Goal: Task Accomplishment & Management: Use online tool/utility

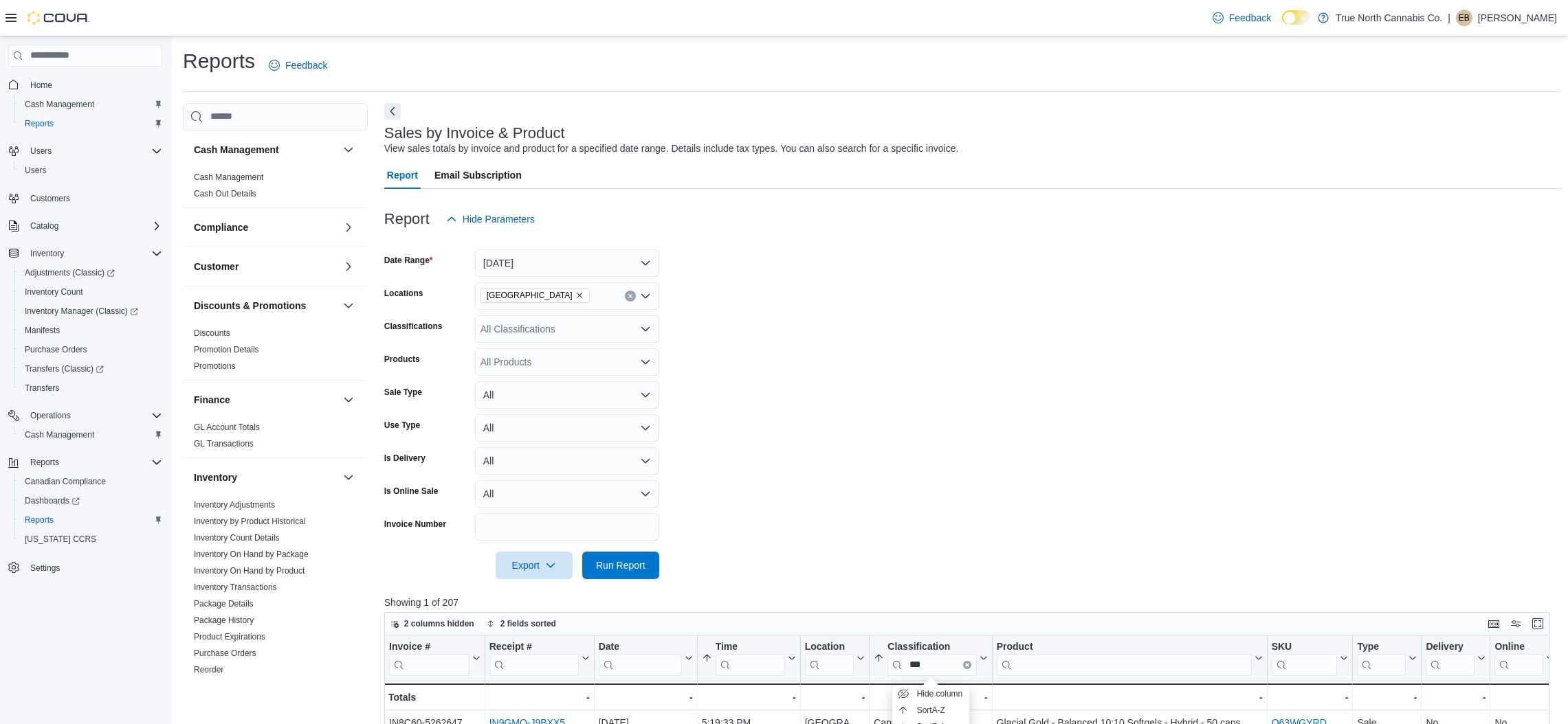
scroll to position [308, 0]
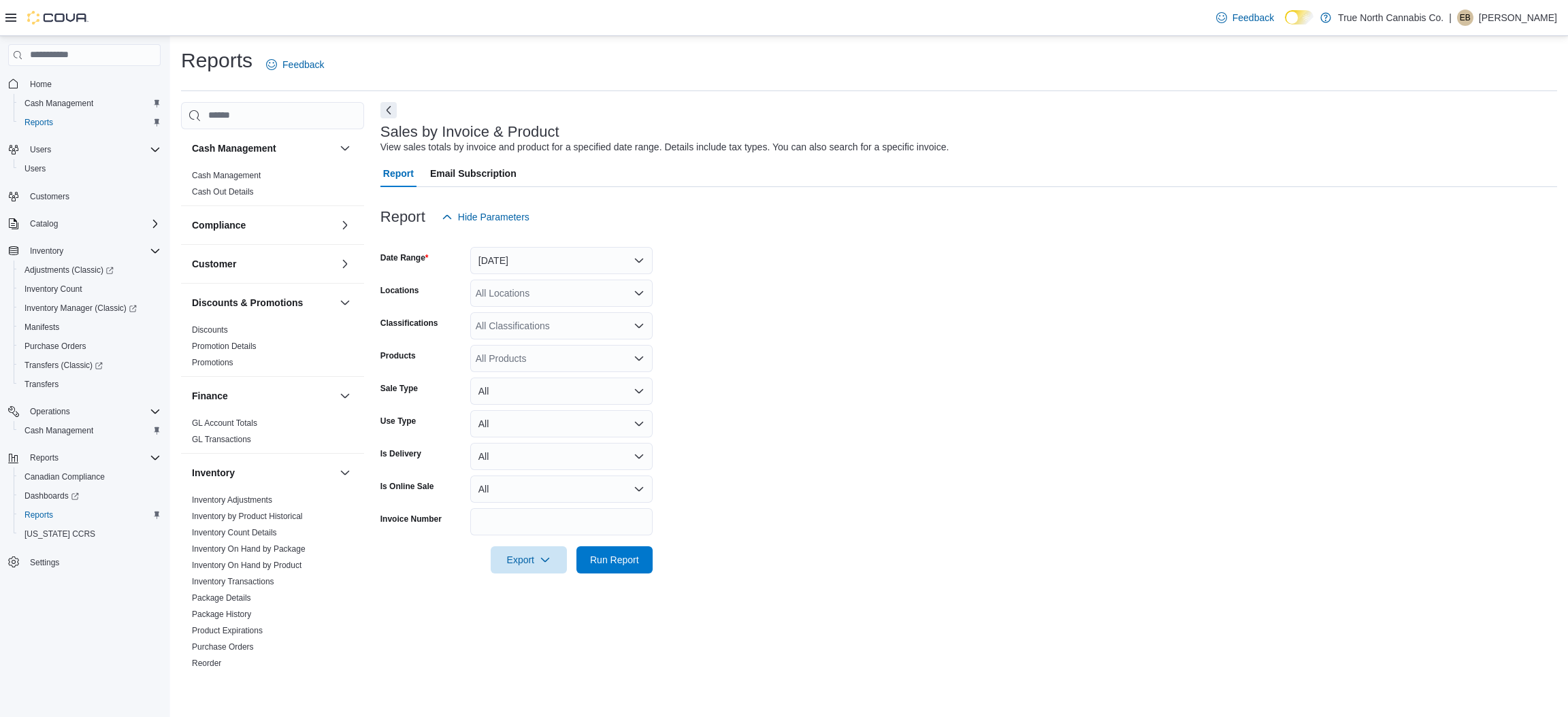
click at [519, 358] on div "All Products" at bounding box center [561, 359] width 183 height 27
type input "*"
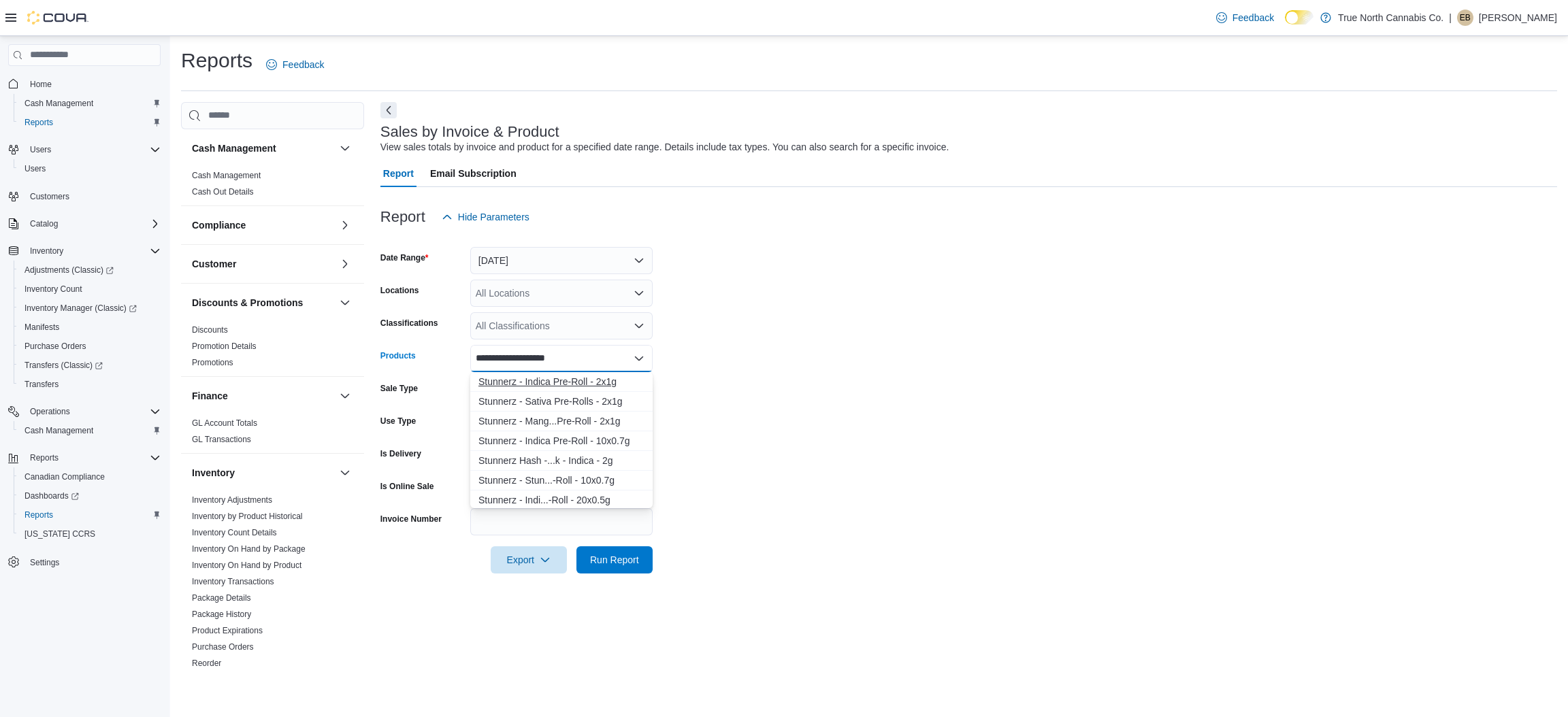
type input "**********"
click at [563, 380] on div "Stunnerz - Indica Pre-Roll - 2x1g" at bounding box center [561, 381] width 166 height 14
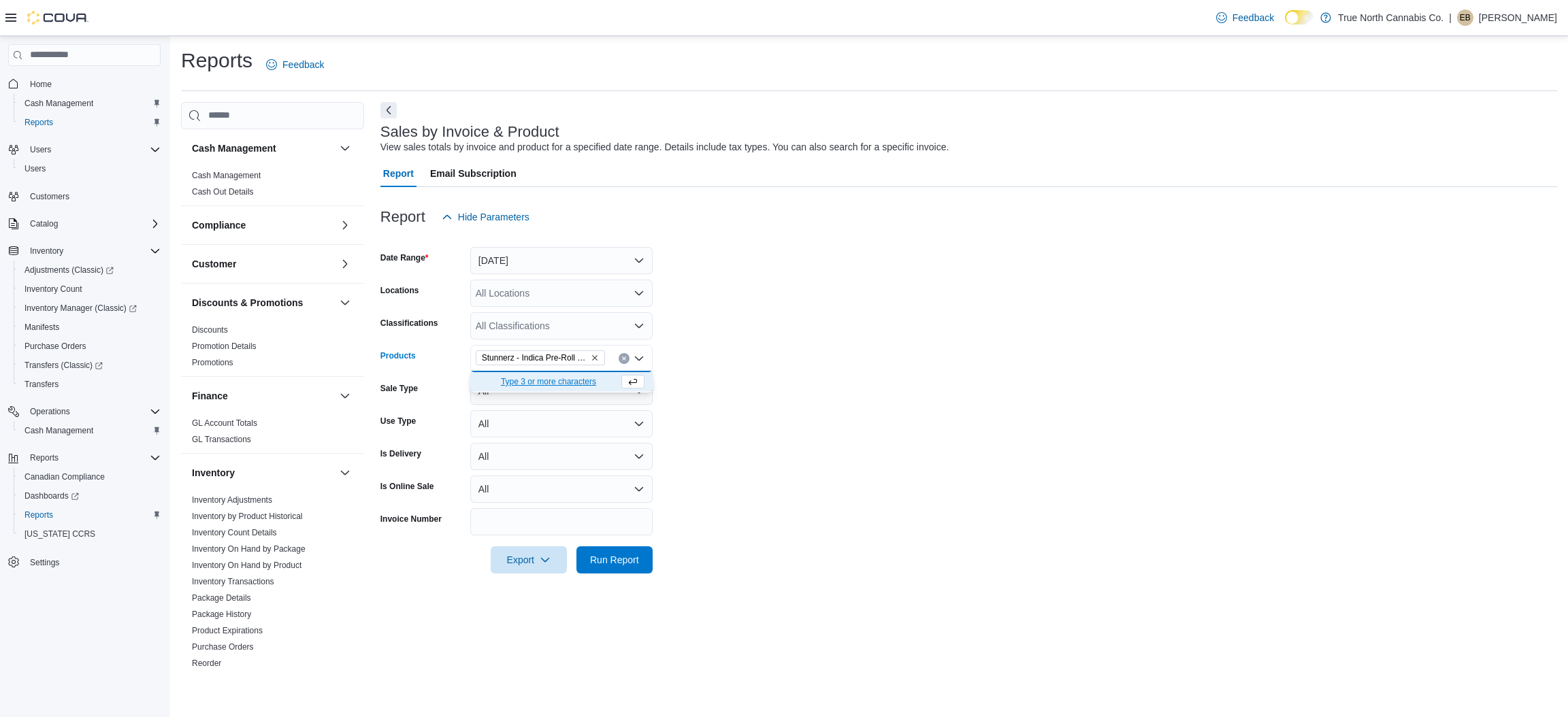
click at [749, 380] on form "Date Range Yesterday Locations All Locations Classifications All Classification…" at bounding box center [968, 402] width 1177 height 343
click at [524, 290] on div "All Locations" at bounding box center [561, 293] width 183 height 27
type input "******"
click at [528, 315] on span "[GEOGRAPHIC_DATA]" at bounding box center [550, 317] width 100 height 14
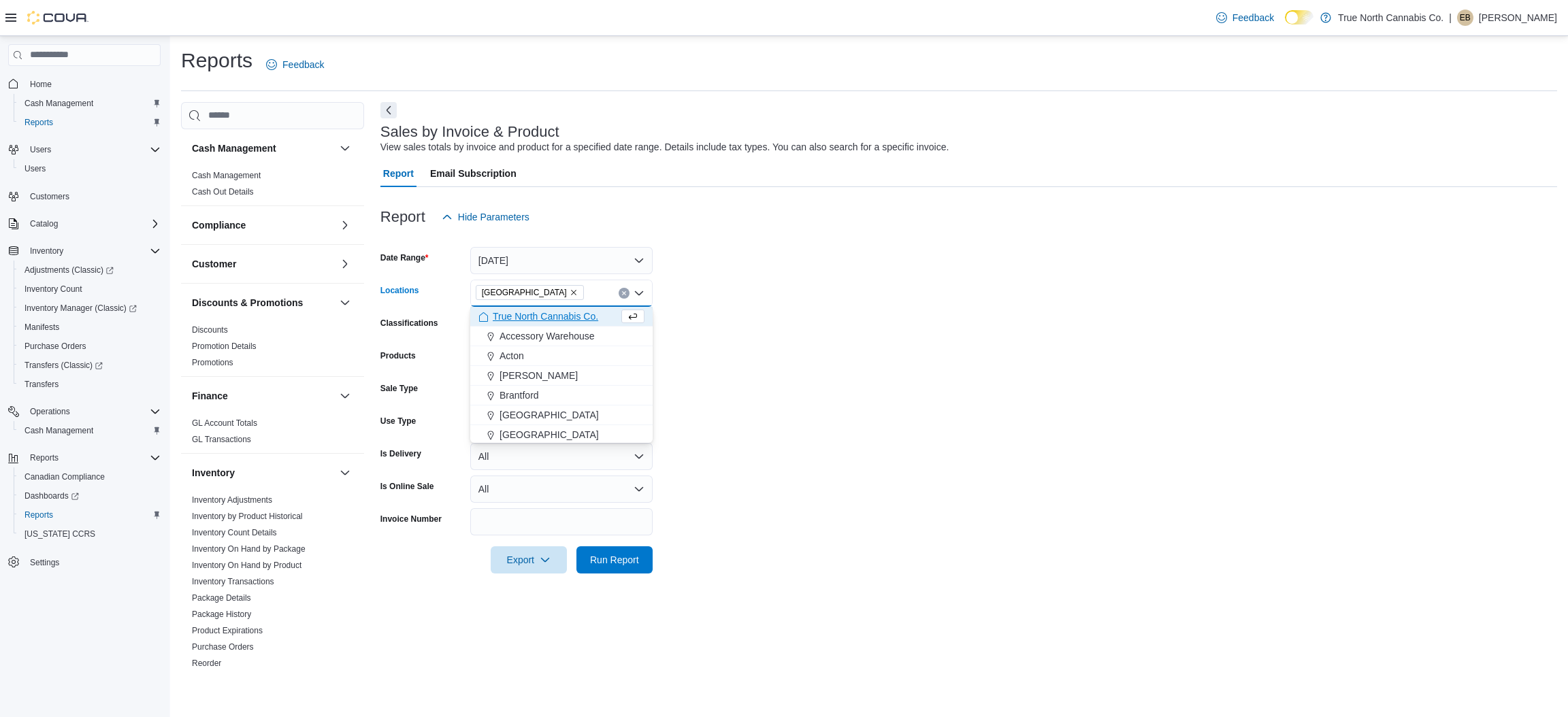
click at [839, 345] on form "Date Range Yesterday Locations Belleville Combo box. Selected. Belleville. Pres…" at bounding box center [968, 402] width 1177 height 343
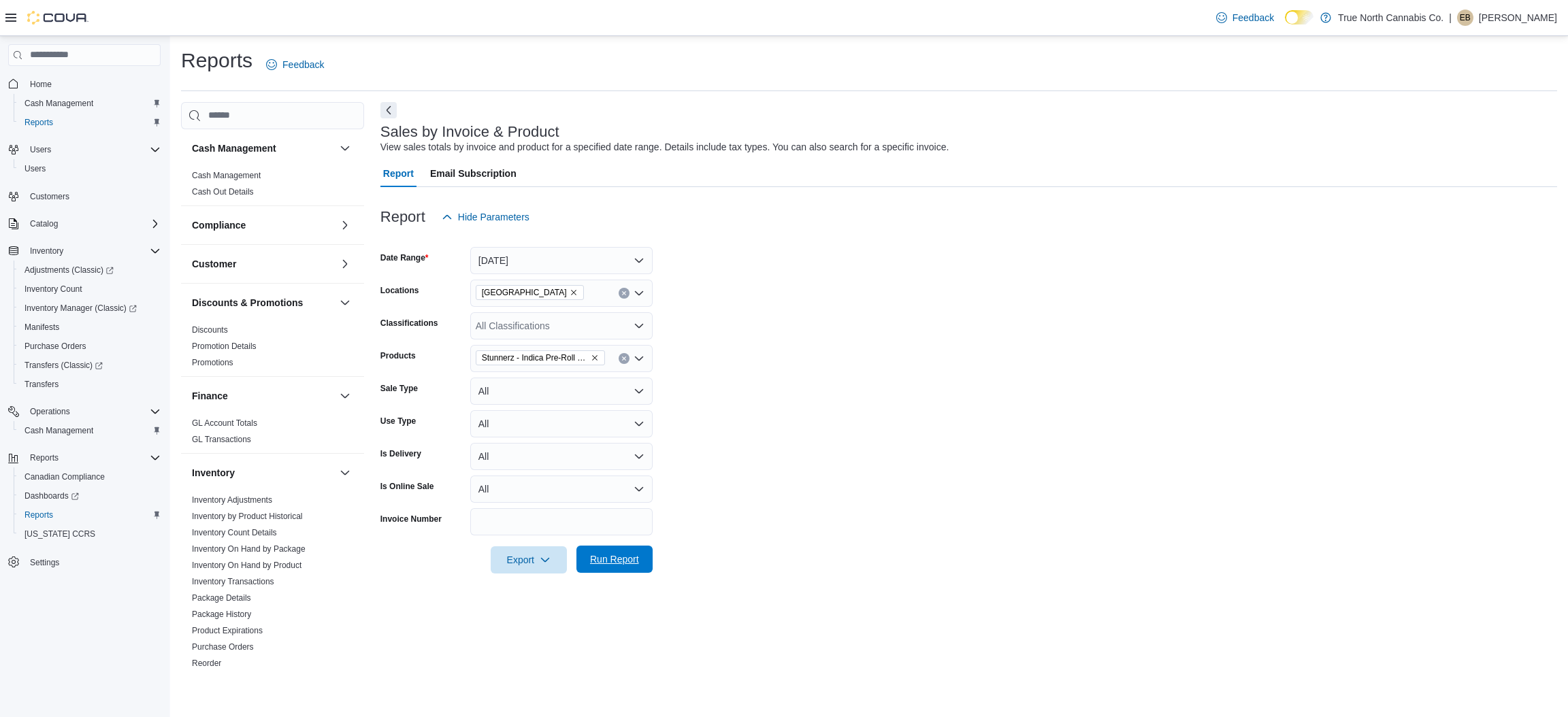
click at [614, 560] on span "Run Report" at bounding box center [614, 560] width 49 height 14
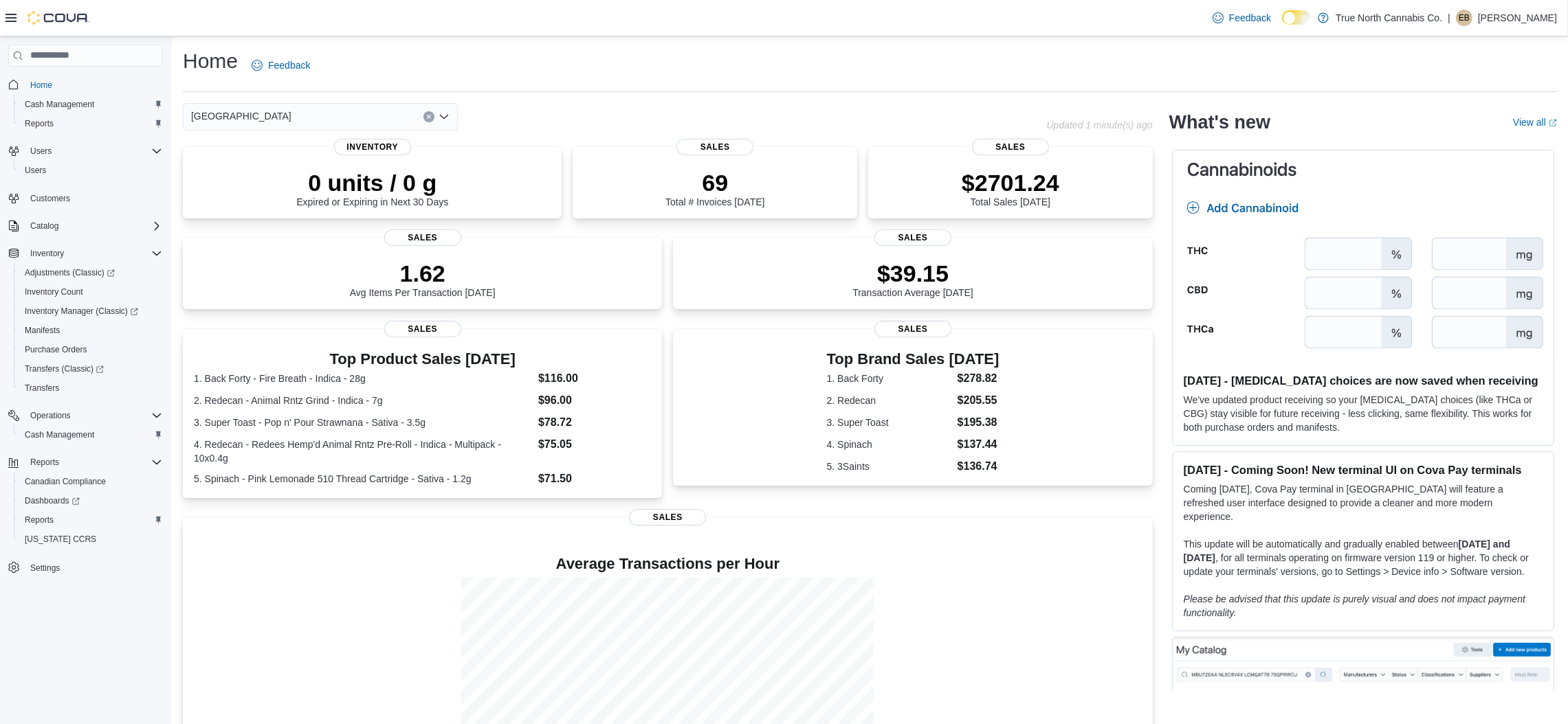
click at [1505, 7] on div "Feedback Dark Mode True North Cannabis Co. | EB Elizabeth Brooks" at bounding box center [1382, 18] width 350 height 28
click at [1516, 17] on p "[PERSON_NAME]" at bounding box center [1518, 18] width 79 height 17
click at [1471, 134] on span "Sign Out" at bounding box center [1469, 137] width 38 height 14
